Goal: Complete application form

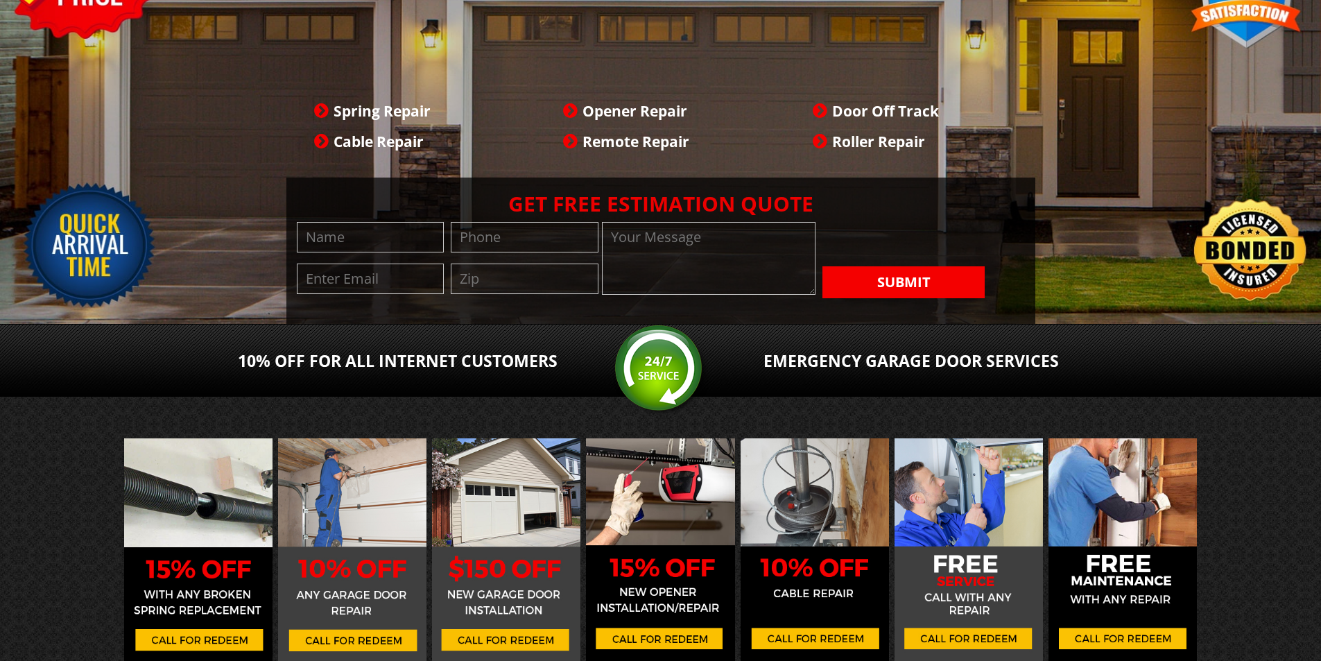
scroll to position [231, 0]
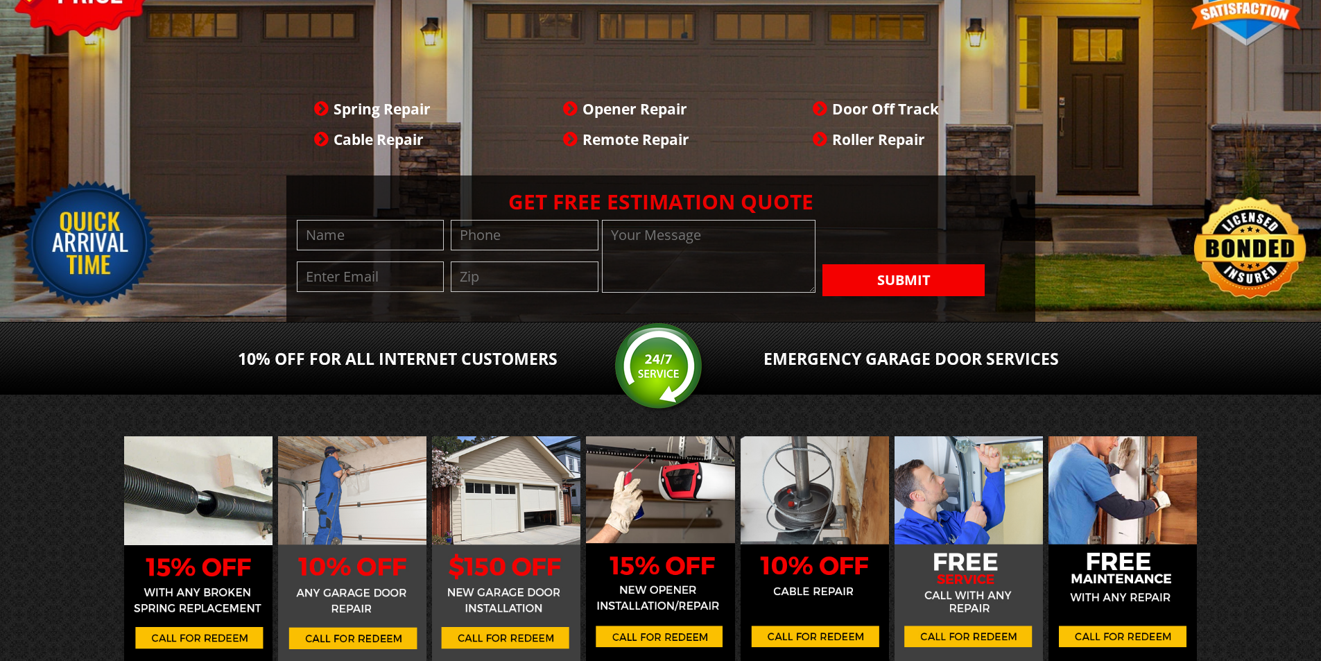
click at [697, 235] on textarea at bounding box center [709, 256] width 214 height 73
paste textarea "Wikipedia is considered to be the World’s most significant tool for reference m…"
type textarea "Wikipedia is considered to be the World’s most significant tool for reference m…"
click at [567, 220] on input "tel" at bounding box center [525, 235] width 148 height 31
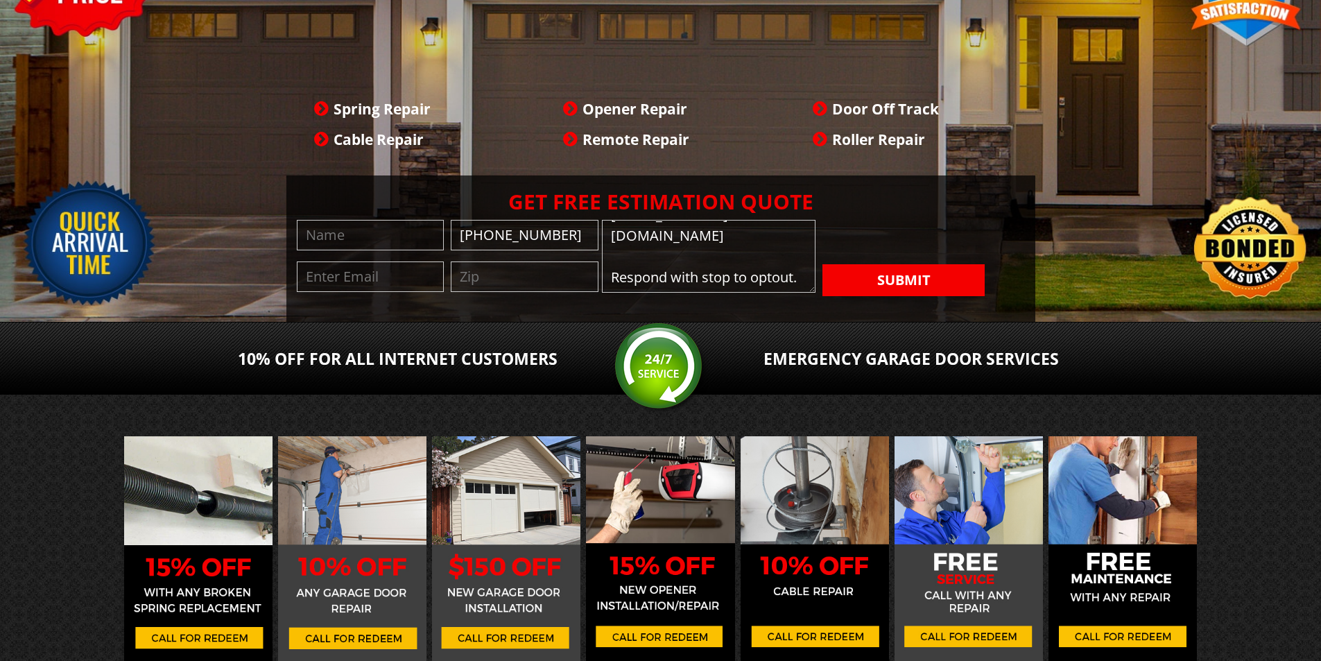
type input "[PHONE_NUMBER]"
click at [558, 262] on input "text" at bounding box center [525, 277] width 148 height 31
type input "10013"
type input "[PERSON_NAME]"
type input "[PERSON_NAME][EMAIL_ADDRESS][DOMAIN_NAME]"
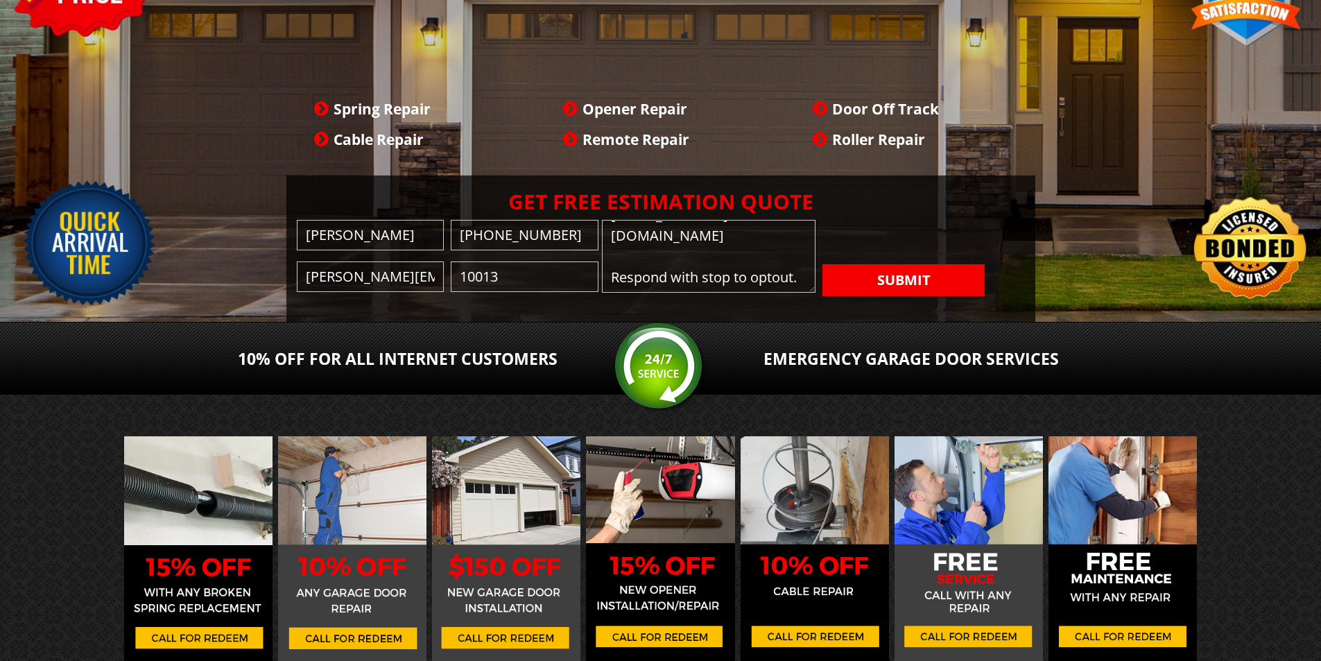
click at [668, 221] on textarea "Wikipedia is considered to be the World’s most significant tool for reference m…" at bounding box center [709, 256] width 214 height 73
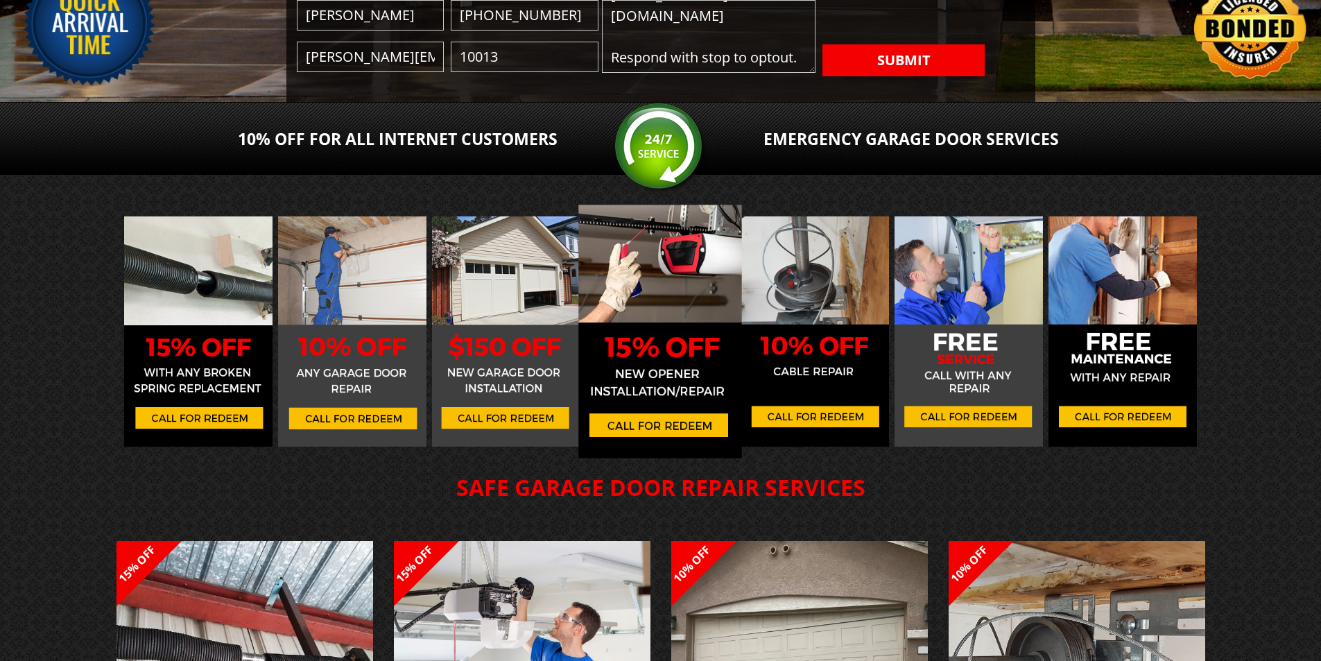
scroll to position [107, 0]
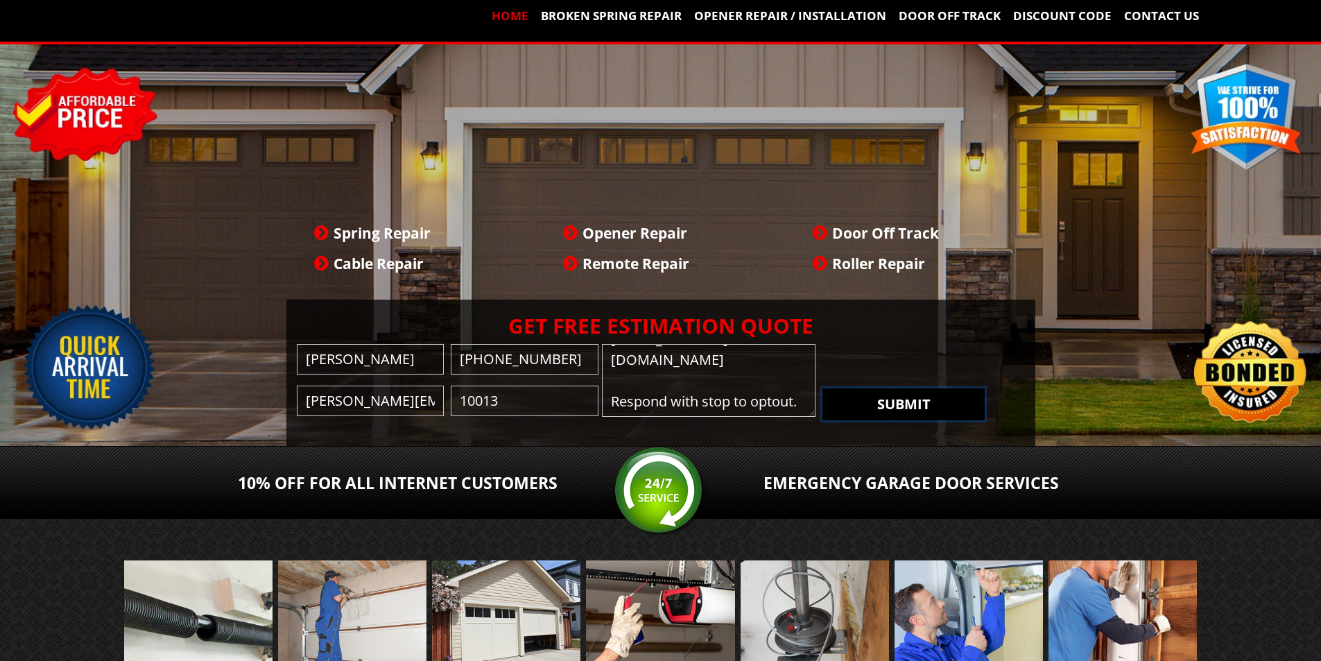
click at [913, 388] on button "Submit" at bounding box center [904, 404] width 163 height 32
